Goal: Task Accomplishment & Management: Manage account settings

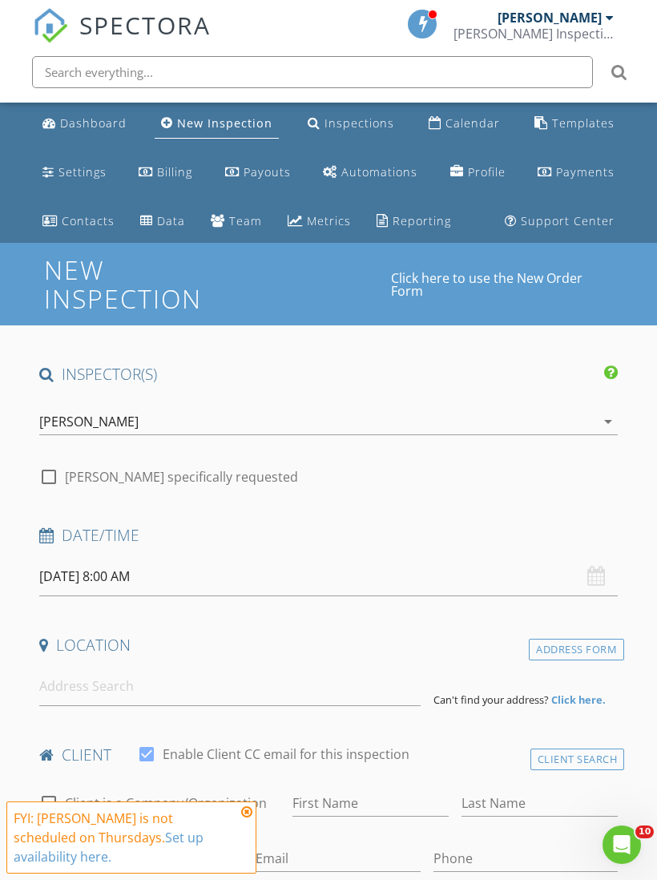
click at [464, 124] on div "Calendar" at bounding box center [472, 122] width 54 height 15
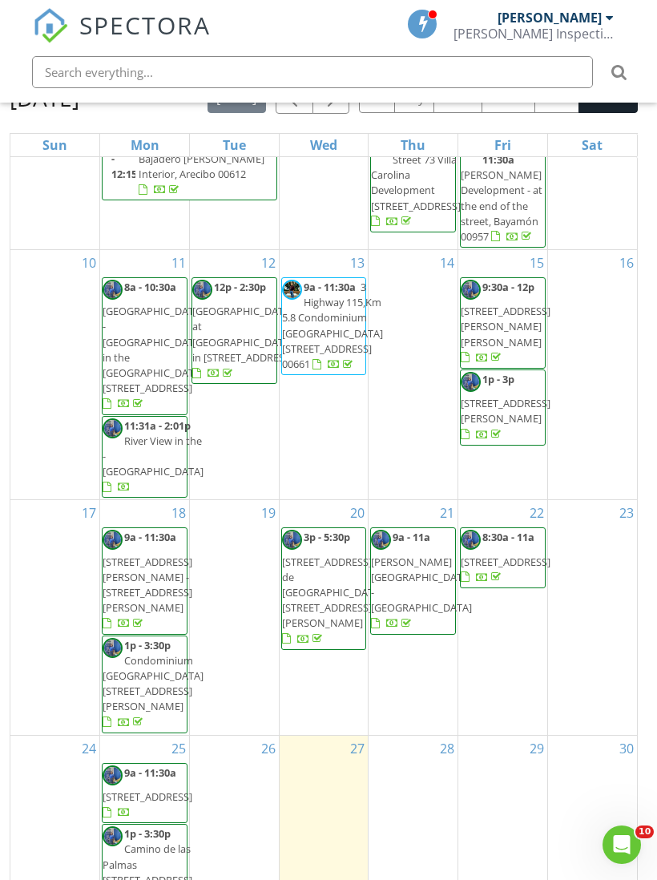
scroll to position [336, 0]
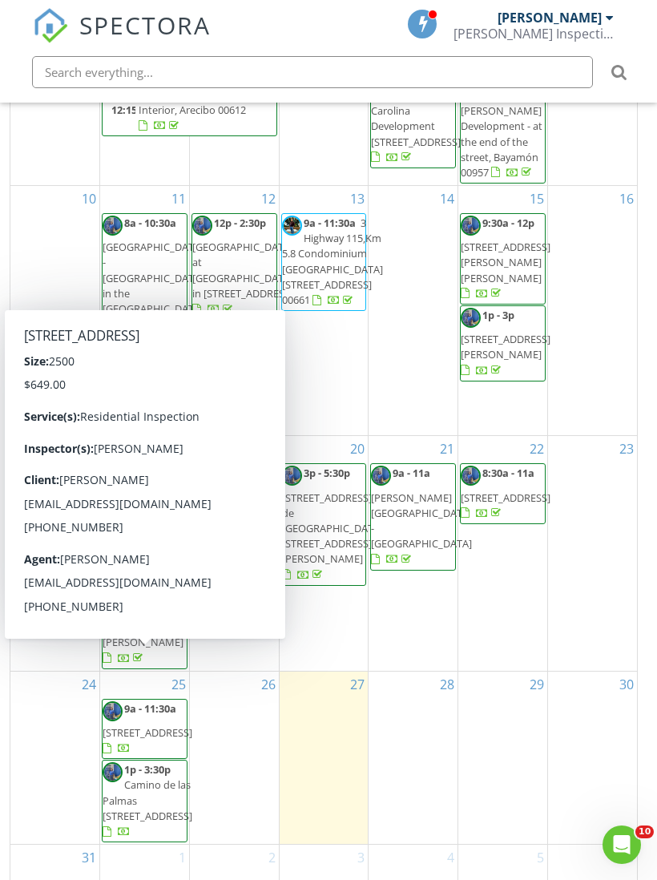
click at [155, 725] on span "Ovideo Street 6-15, Guaynabo 00965" at bounding box center [148, 732] width 90 height 14
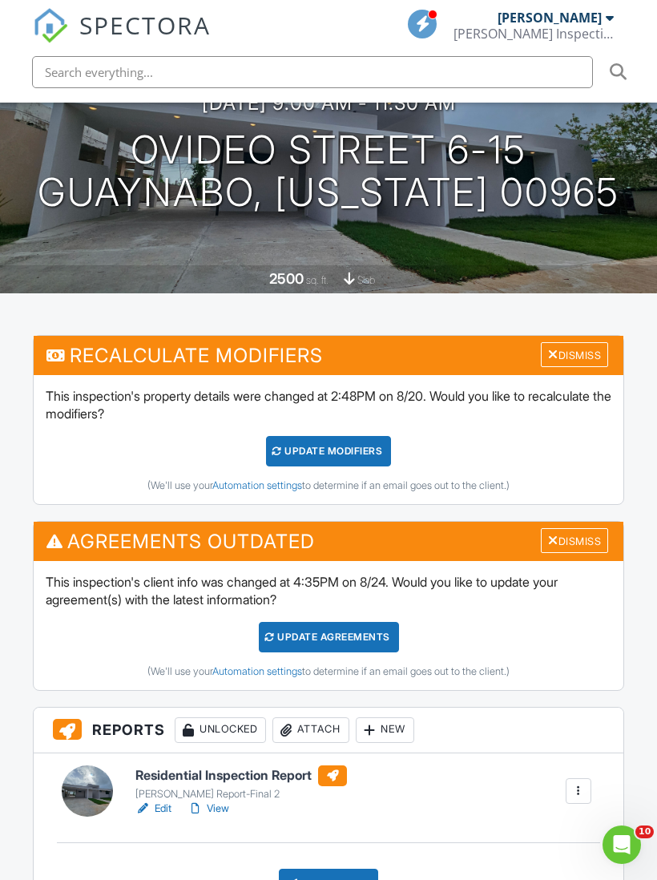
scroll to position [498, 0]
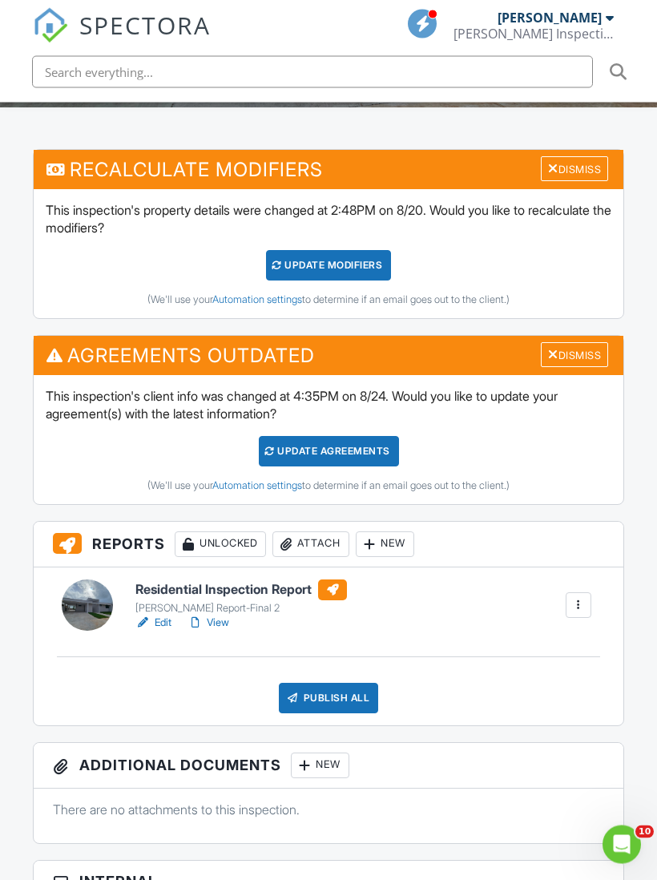
click at [255, 609] on div "Ayuso RxR Report-Final 2" at bounding box center [241, 608] width 212 height 13
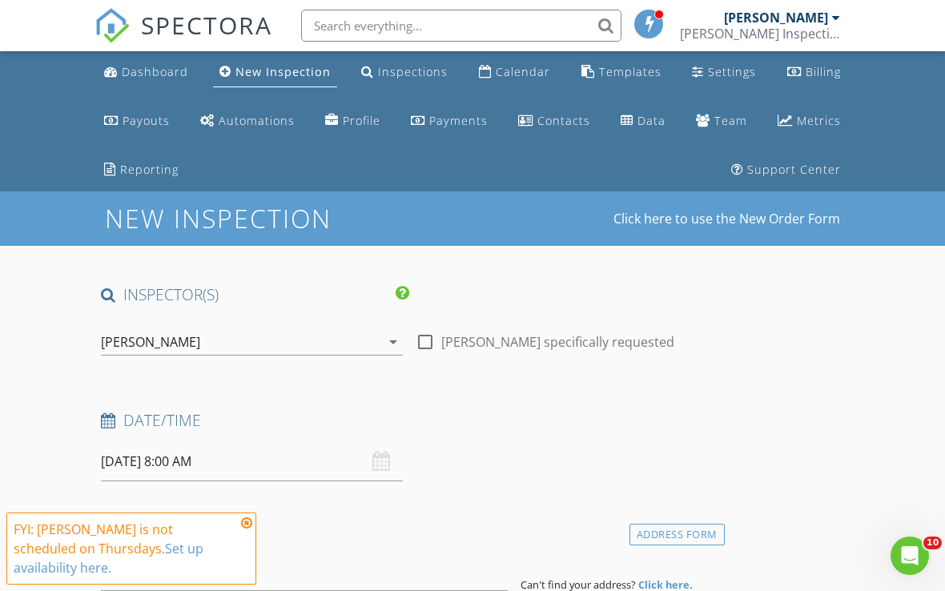
click at [500, 77] on div "Calendar" at bounding box center [523, 71] width 54 height 15
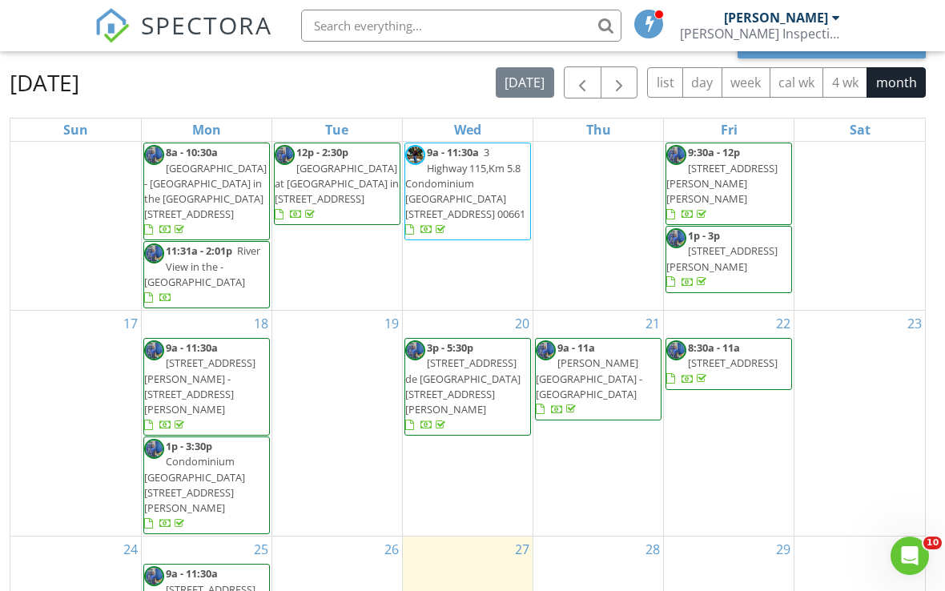
scroll to position [284, 0]
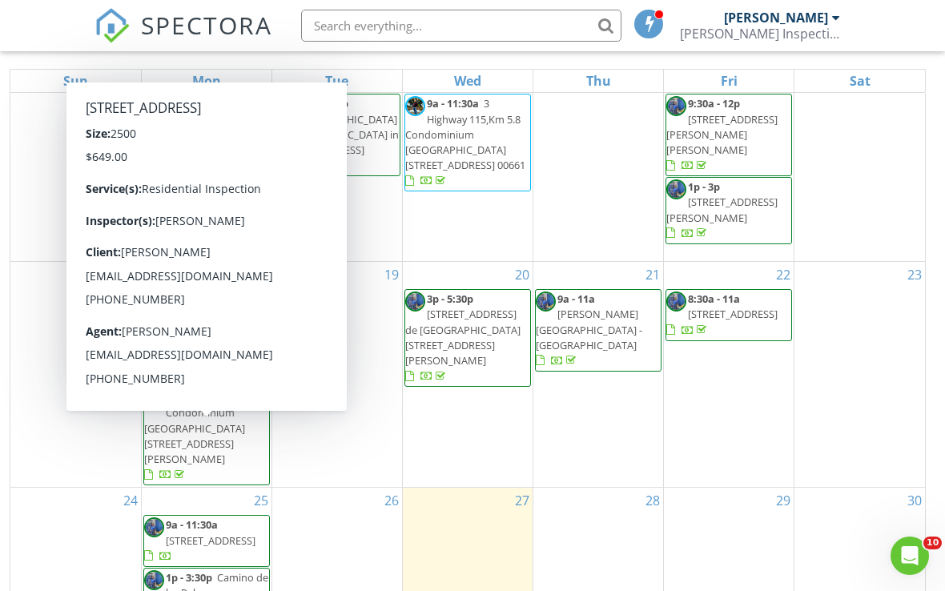
click at [224, 534] on span "Ovideo Street 6-15, Guaynabo 00965" at bounding box center [211, 541] width 90 height 14
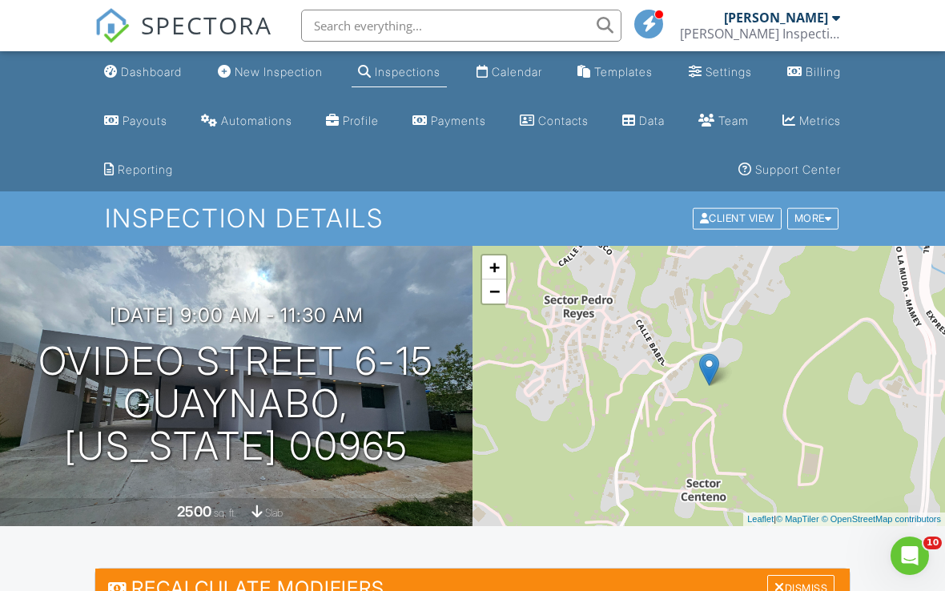
click at [841, 520] on link "© OpenStreetMap contributors" at bounding box center [881, 519] width 119 height 10
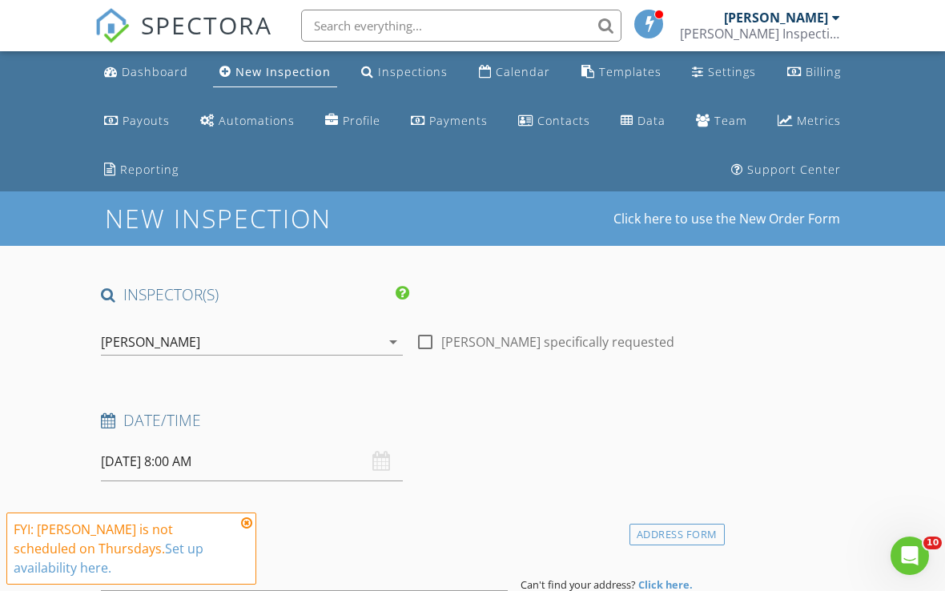
click at [413, 75] on div "Inspections" at bounding box center [413, 71] width 70 height 15
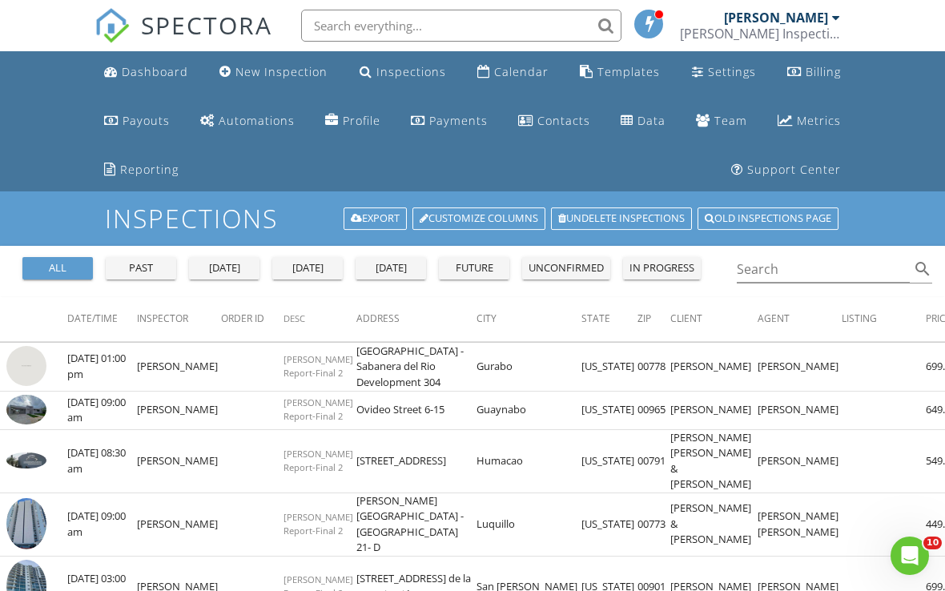
click at [36, 416] on img at bounding box center [26, 410] width 40 height 30
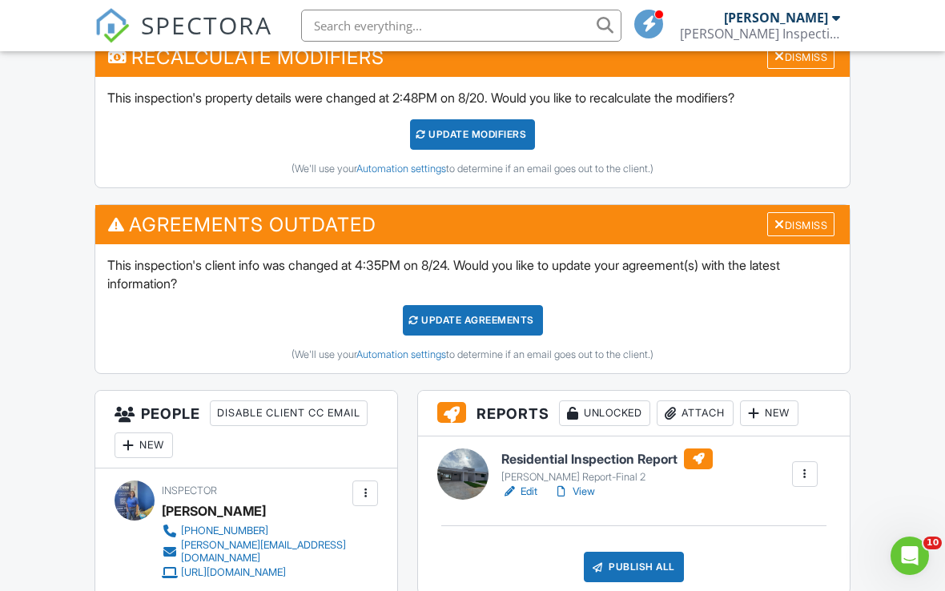
scroll to position [630, 0]
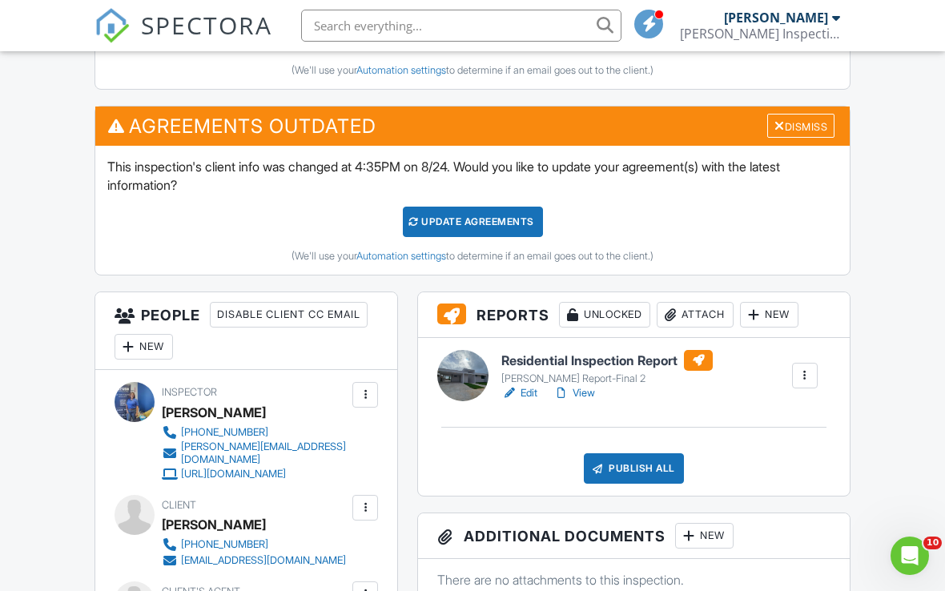
click at [626, 377] on div "[PERSON_NAME] Report-Final 2" at bounding box center [608, 379] width 212 height 13
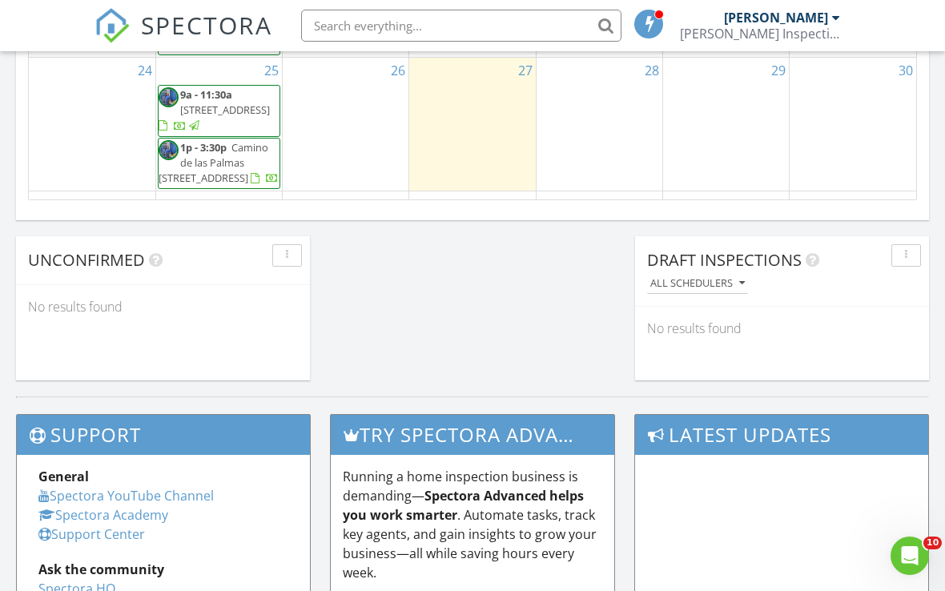
scroll to position [282, 0]
